Goal: Task Accomplishment & Management: Manage account settings

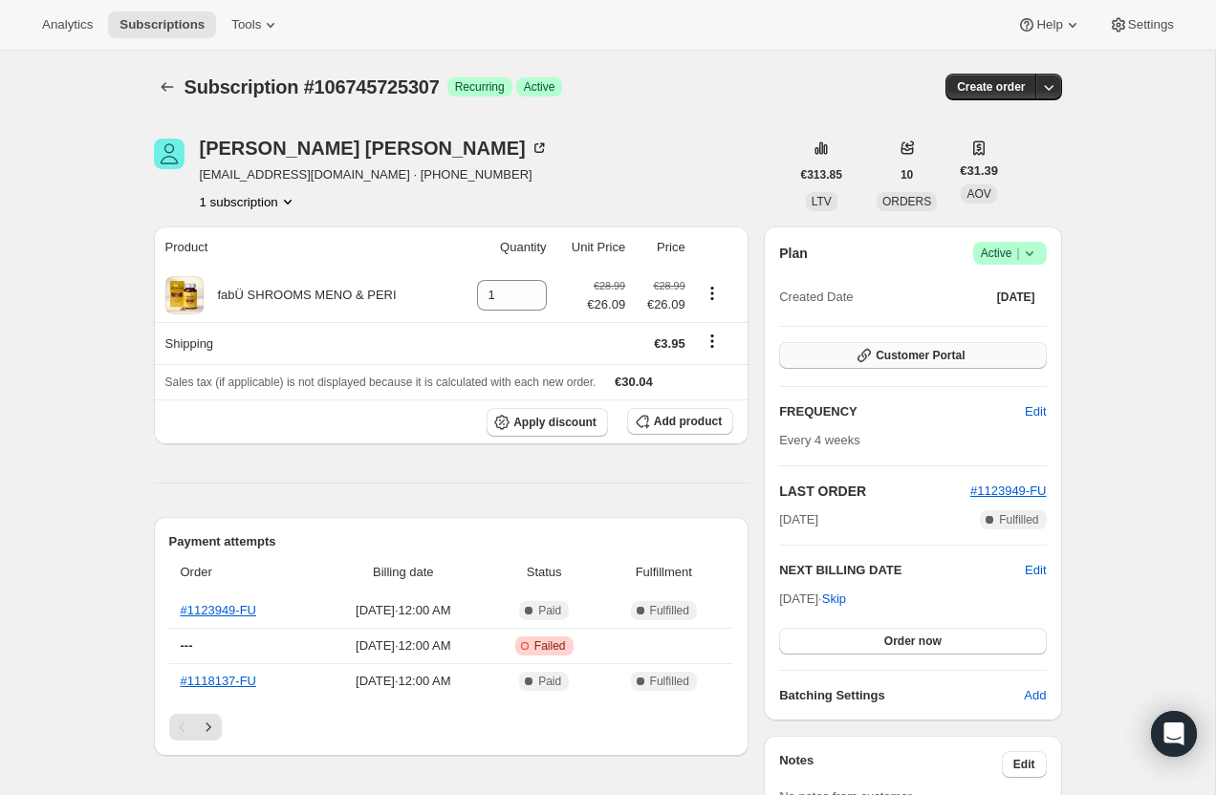
click at [869, 345] on button "Customer Portal" at bounding box center [912, 355] width 267 height 27
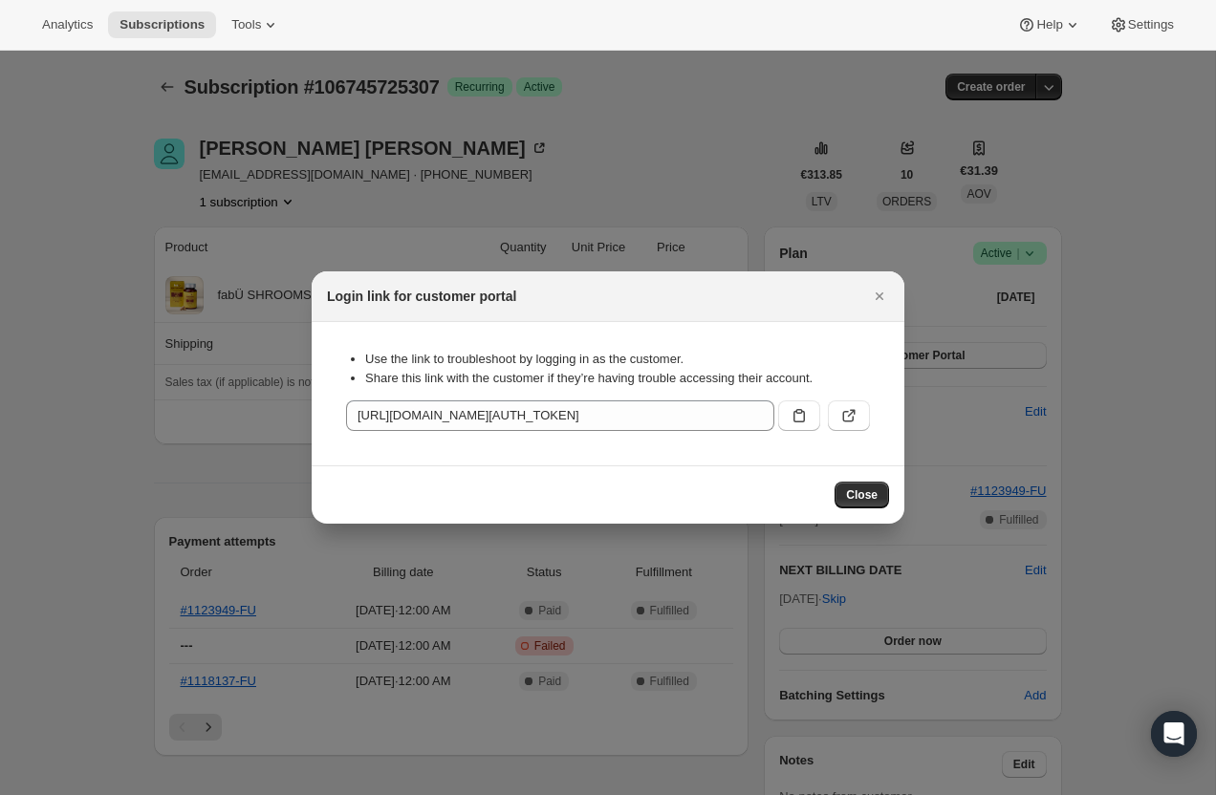
click at [777, 406] on div ":r2d:" at bounding box center [819, 412] width 99 height 38
click at [790, 417] on icon ":r2d:" at bounding box center [799, 415] width 19 height 19
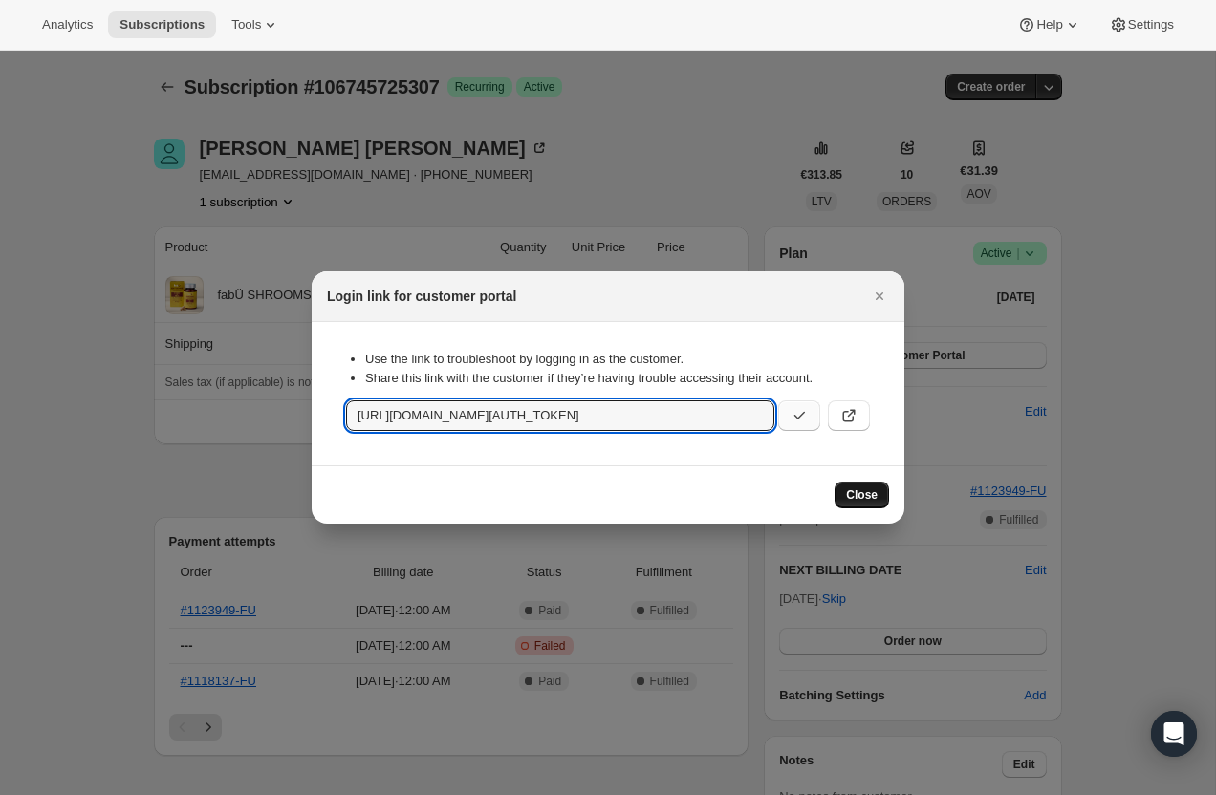
click at [865, 493] on span "Close" at bounding box center [862, 494] width 32 height 15
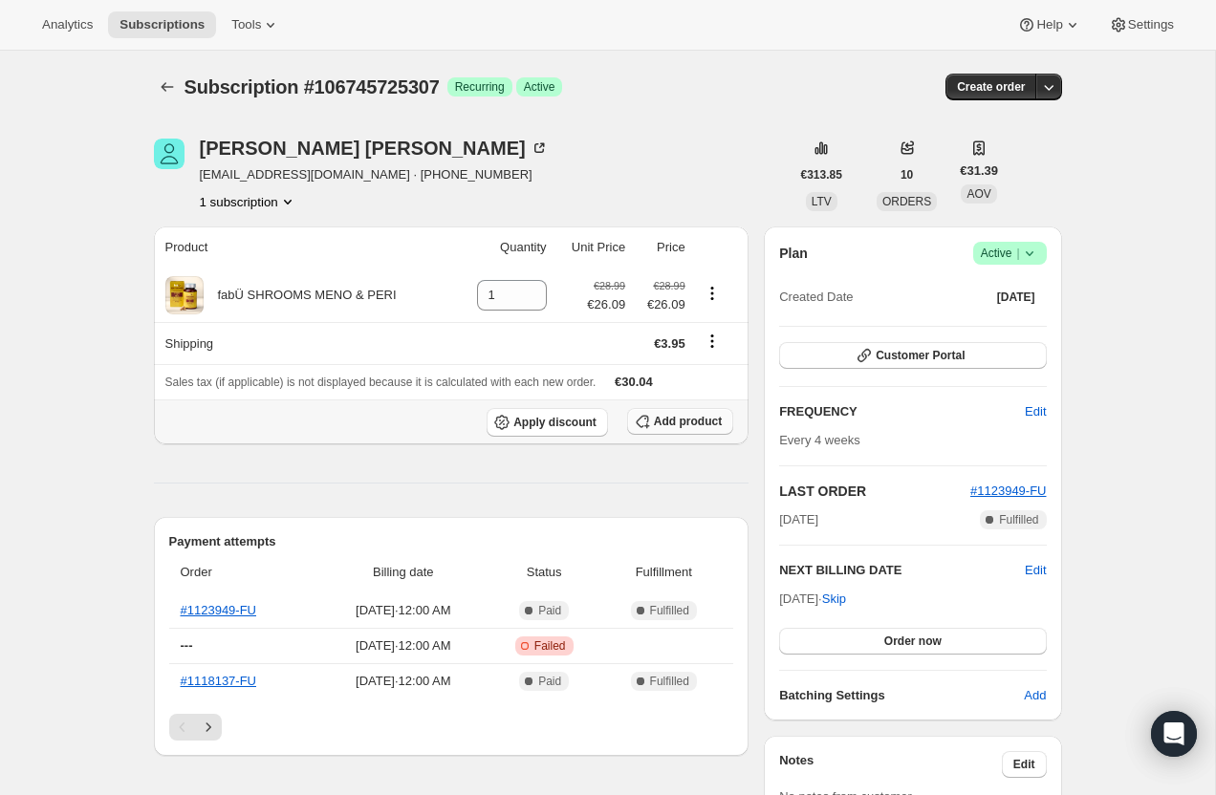
click at [685, 423] on span "Add product" at bounding box center [688, 421] width 68 height 15
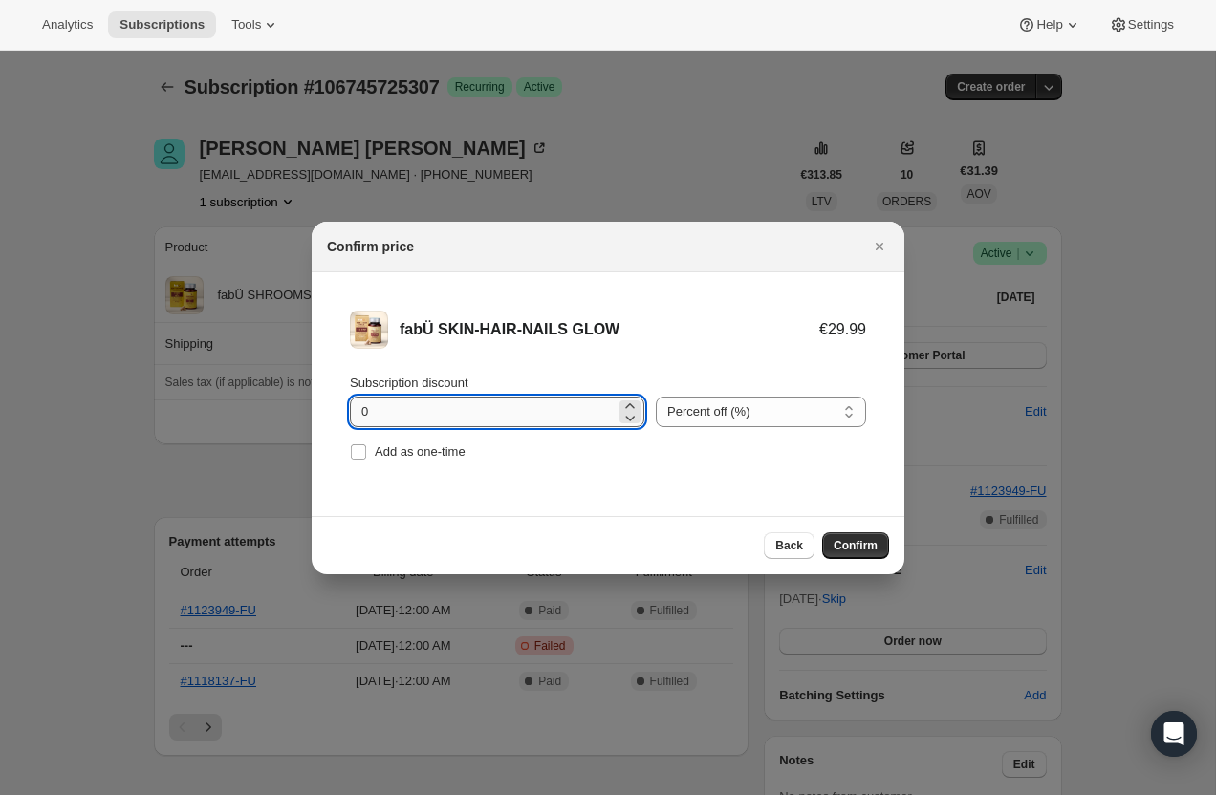
click at [509, 412] on input "0" at bounding box center [483, 412] width 266 height 31
type input "10"
click at [840, 547] on span "Confirm" at bounding box center [856, 545] width 44 height 15
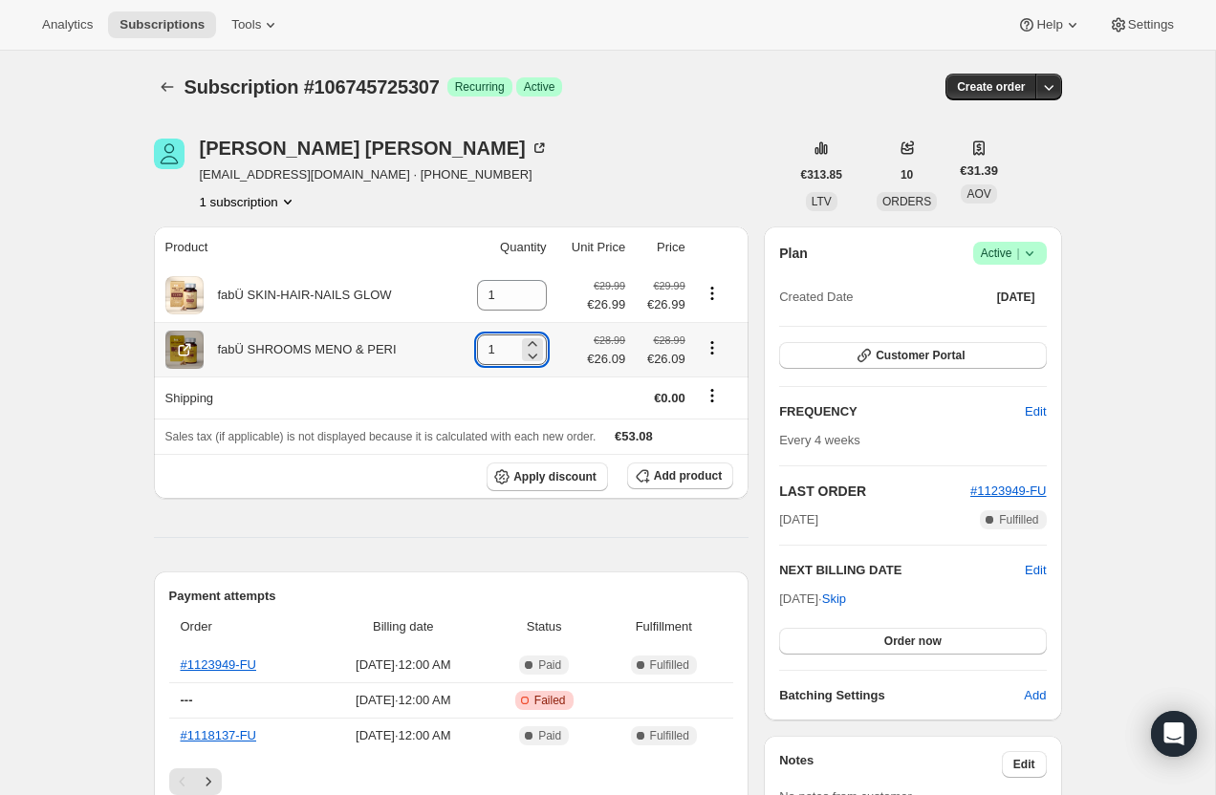
click at [503, 351] on input "1" at bounding box center [497, 350] width 41 height 31
type input "0"
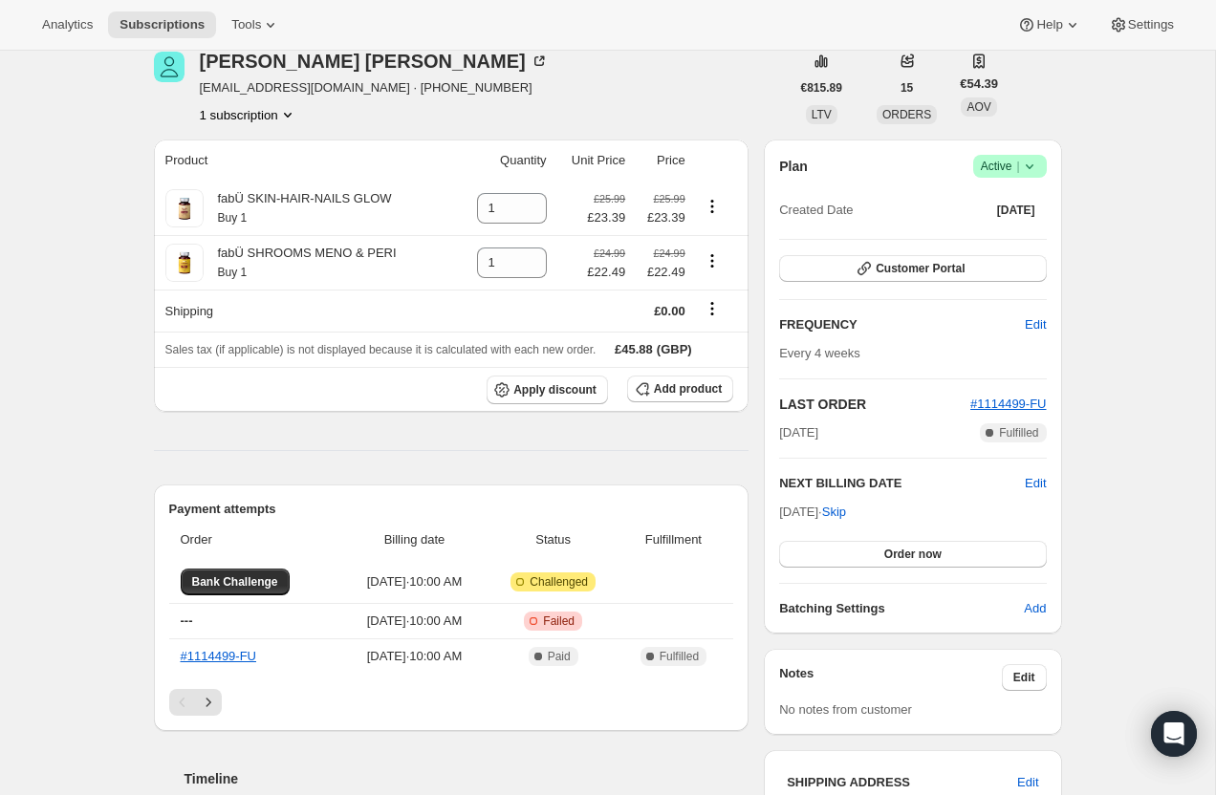
scroll to position [113, 0]
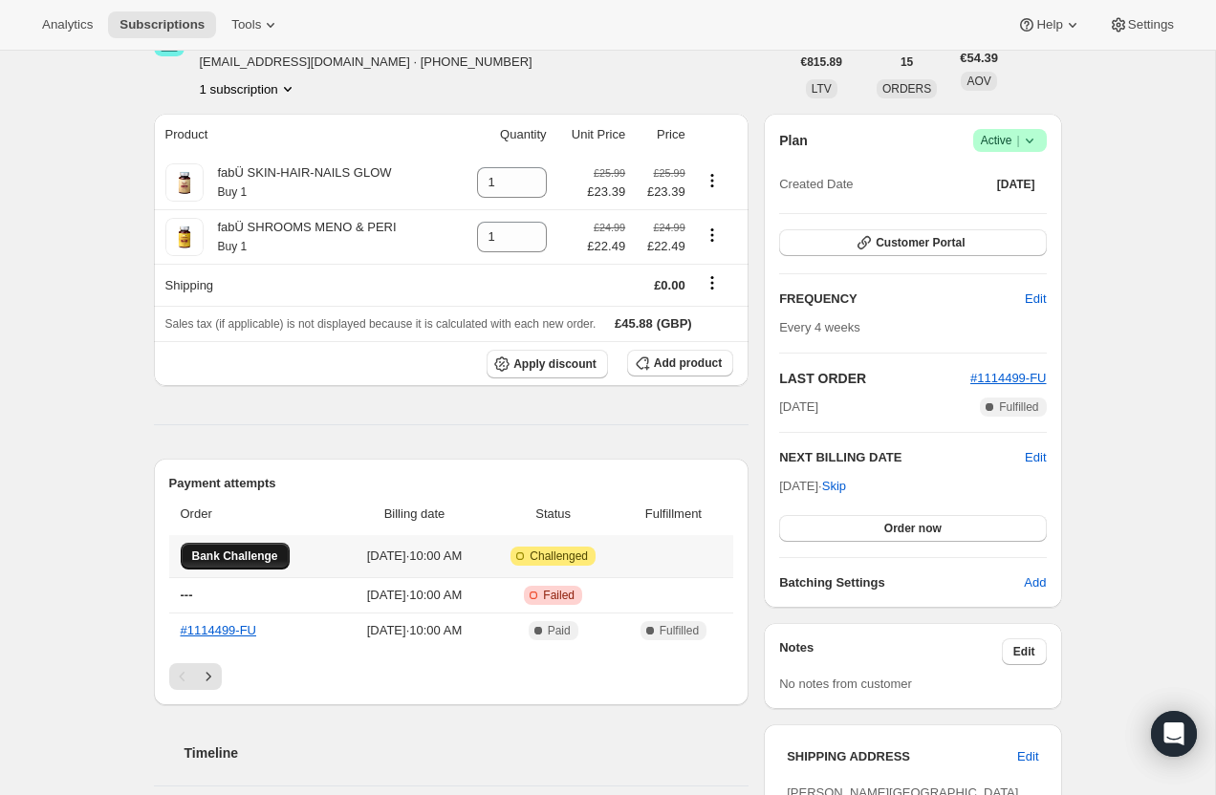
click at [243, 554] on span "Bank Challenge" at bounding box center [235, 556] width 86 height 15
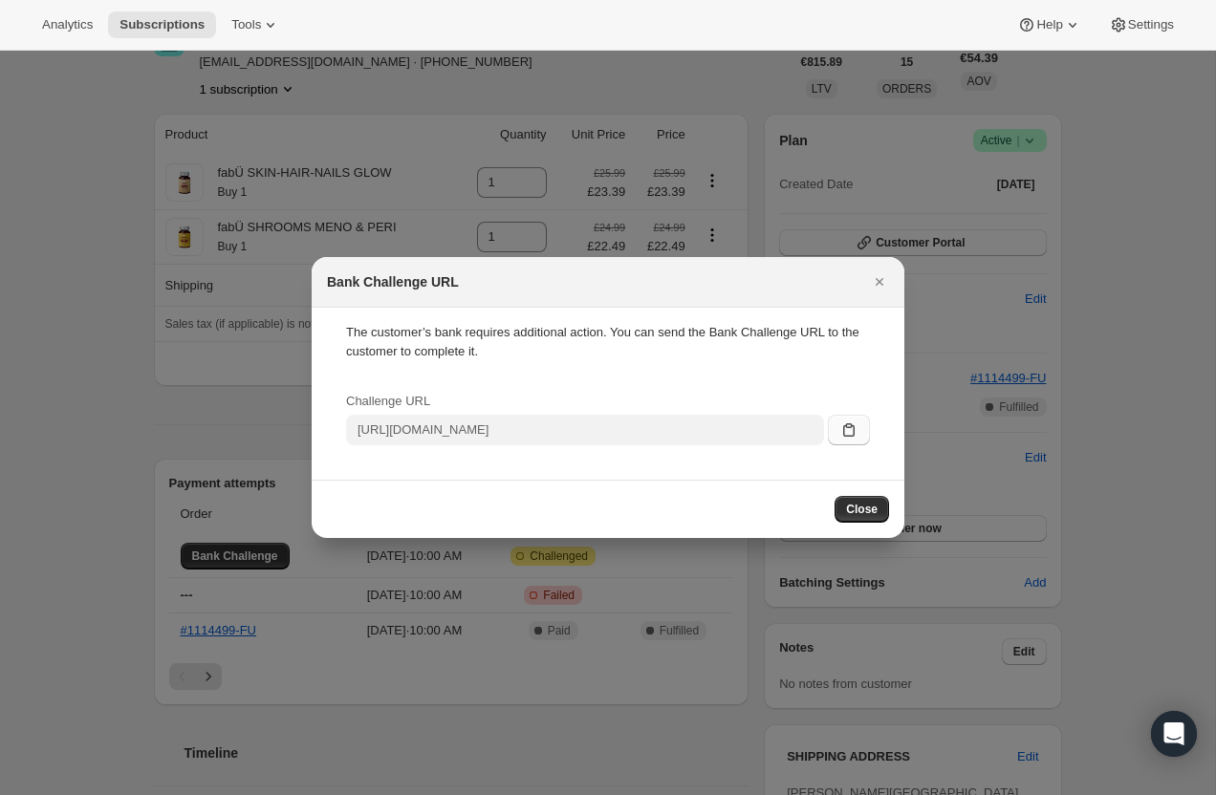
click at [849, 434] on icon ":r1r:" at bounding box center [848, 430] width 19 height 19
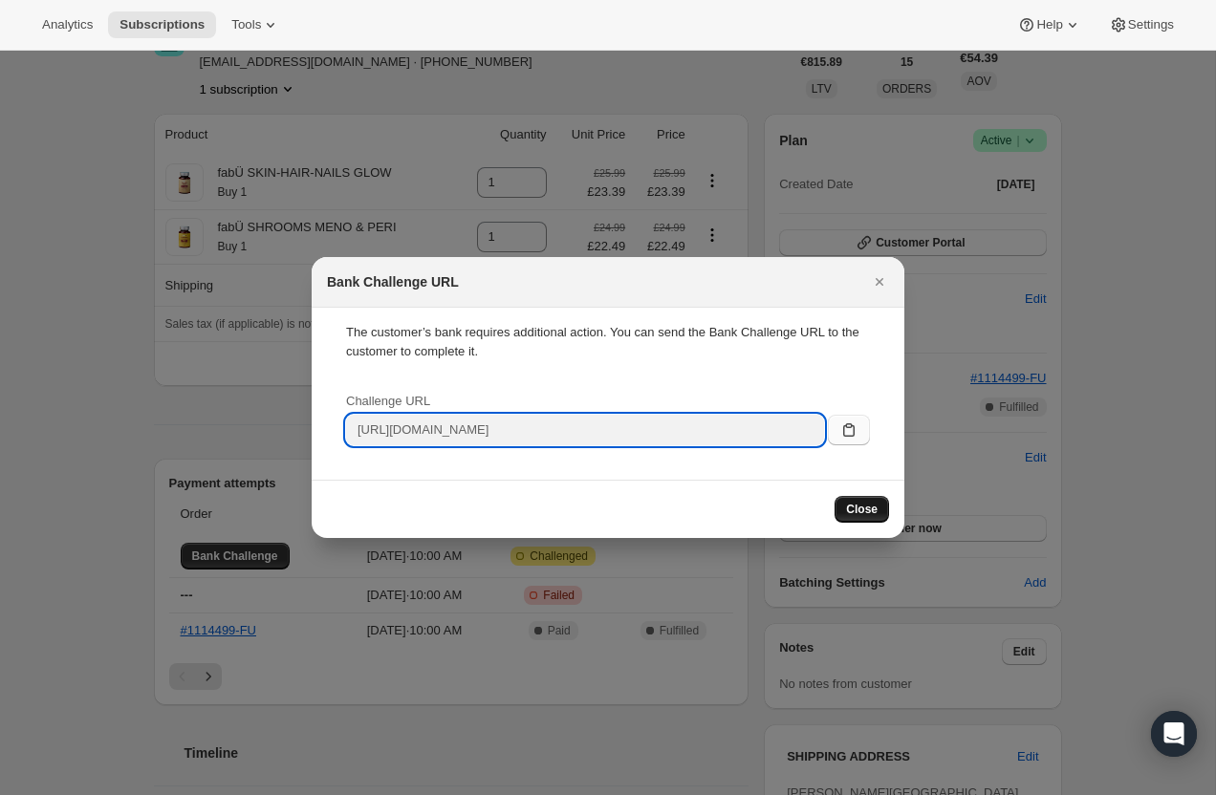
click at [855, 509] on span "Close" at bounding box center [862, 509] width 32 height 15
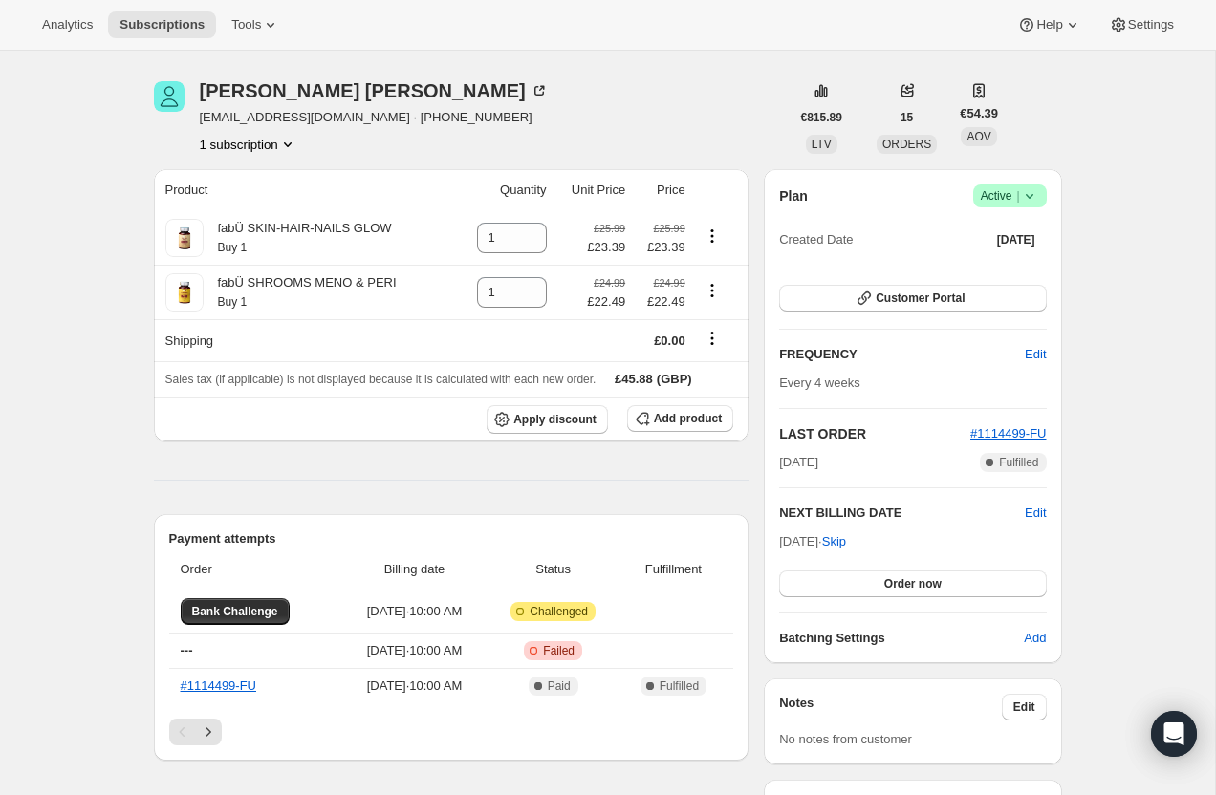
scroll to position [51, 0]
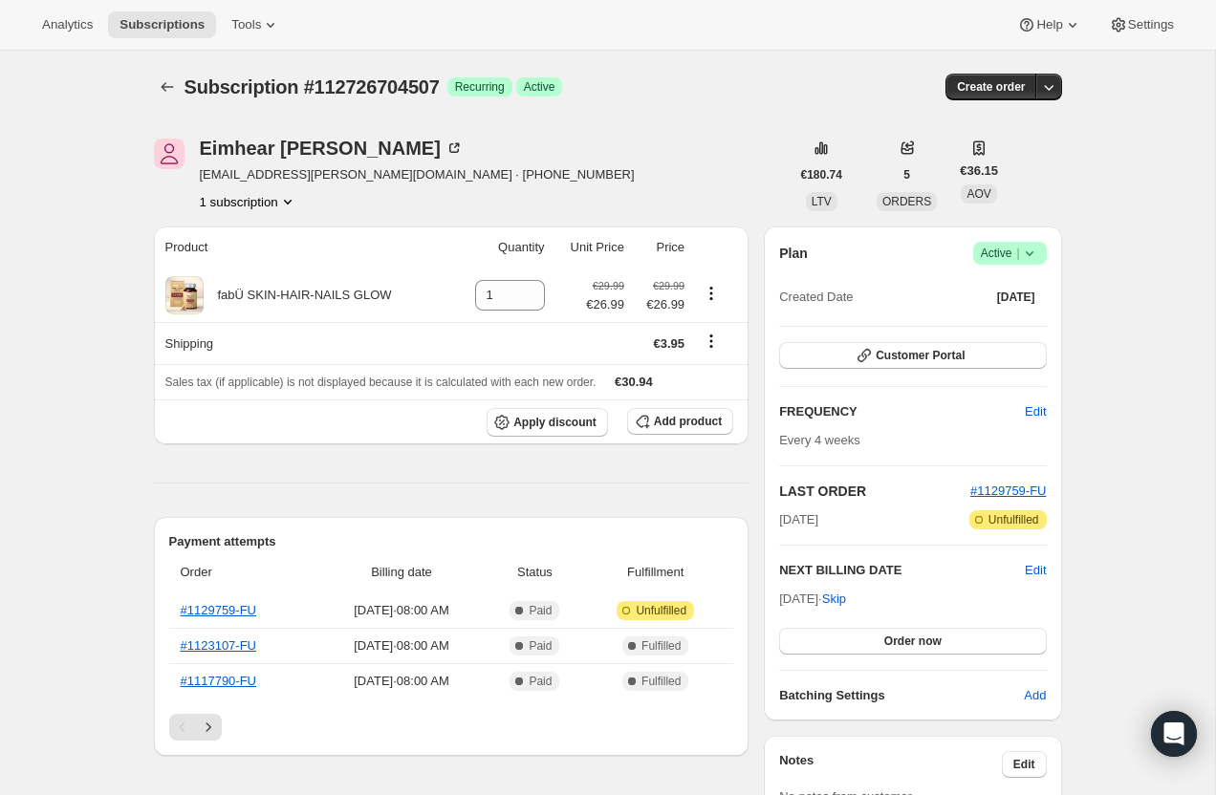
click at [704, 172] on div "[PERSON_NAME] [EMAIL_ADDRESS][PERSON_NAME][DOMAIN_NAME] · [PHONE_NUMBER] 1 subs…" at bounding box center [472, 175] width 636 height 73
click at [701, 71] on div "Subscription #112726704507. This page is ready Subscription #112726704507 Succe…" at bounding box center [608, 87] width 908 height 73
click at [704, 89] on div "Subscription #112726704507 Success Recurring Success Active" at bounding box center [463, 87] width 558 height 27
